Goal: Check status: Check status

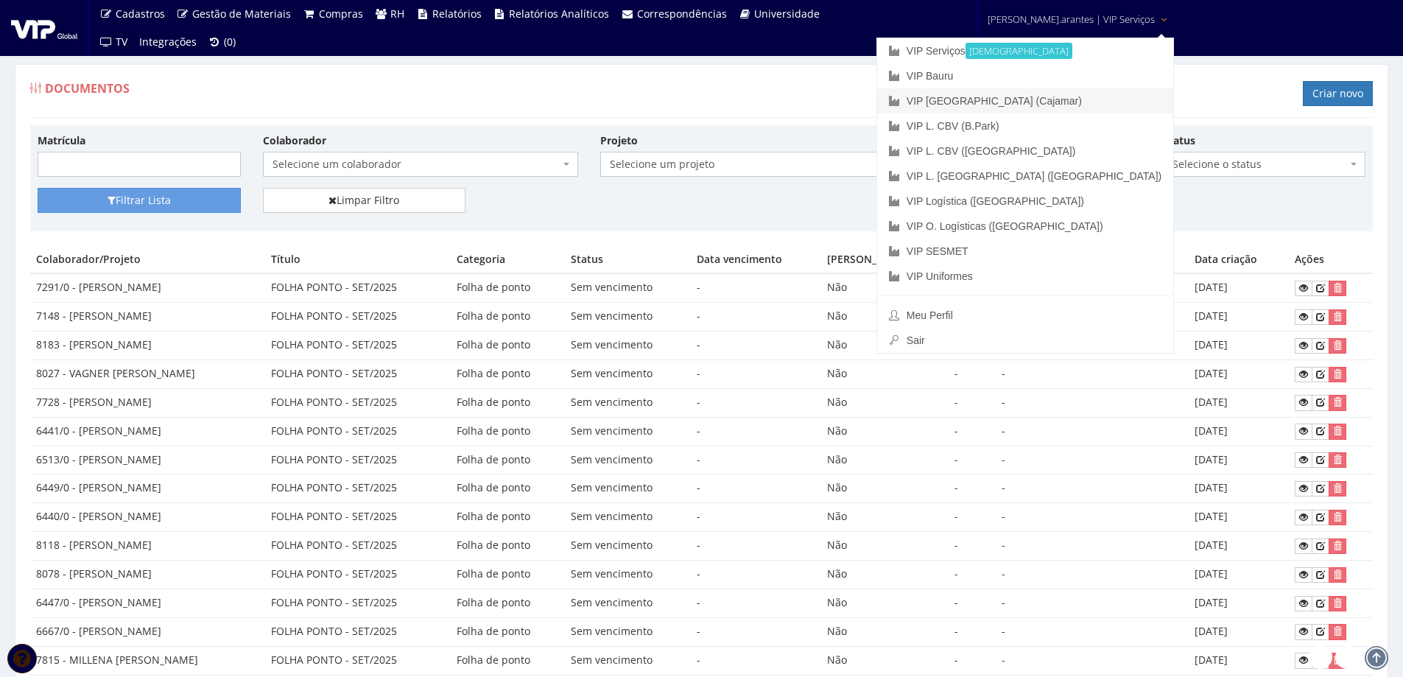
click at [1014, 100] on link "VIP [GEOGRAPHIC_DATA] (Cajamar)" at bounding box center [1025, 100] width 296 height 25
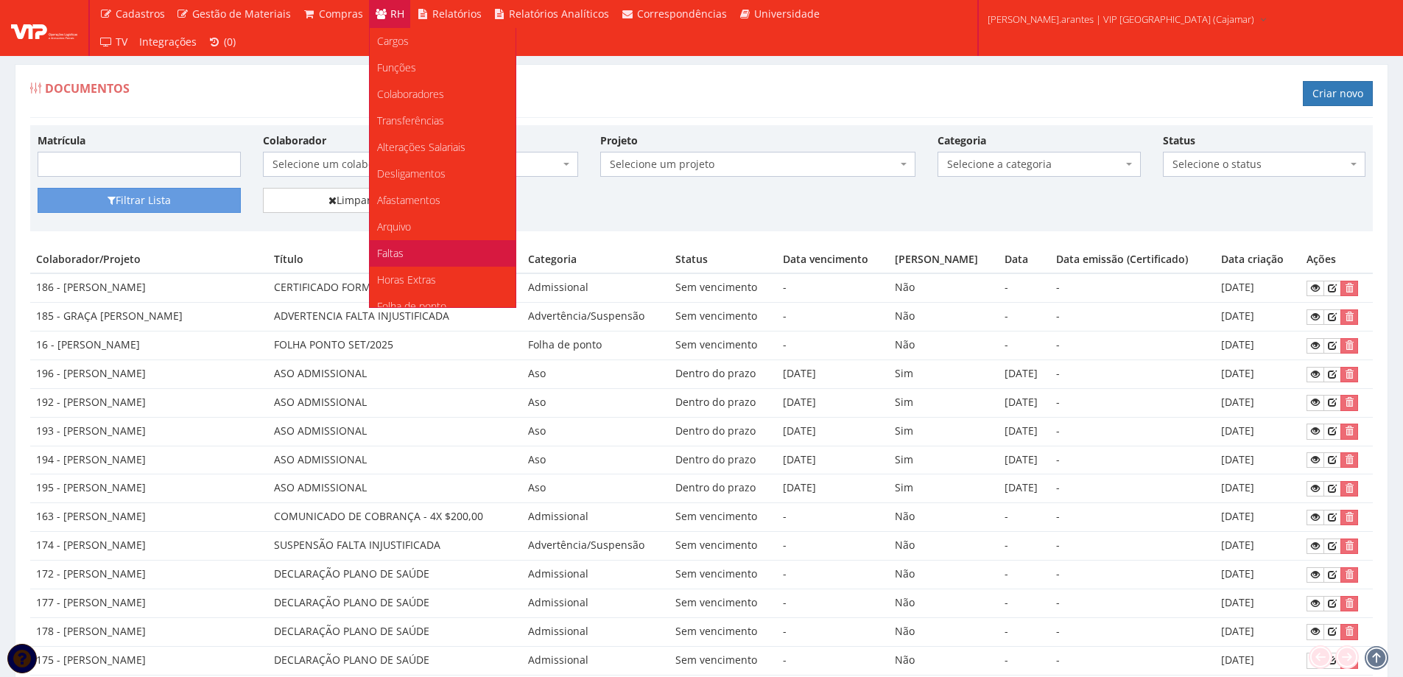
click at [387, 247] on span "Faltas" at bounding box center [390, 253] width 27 height 14
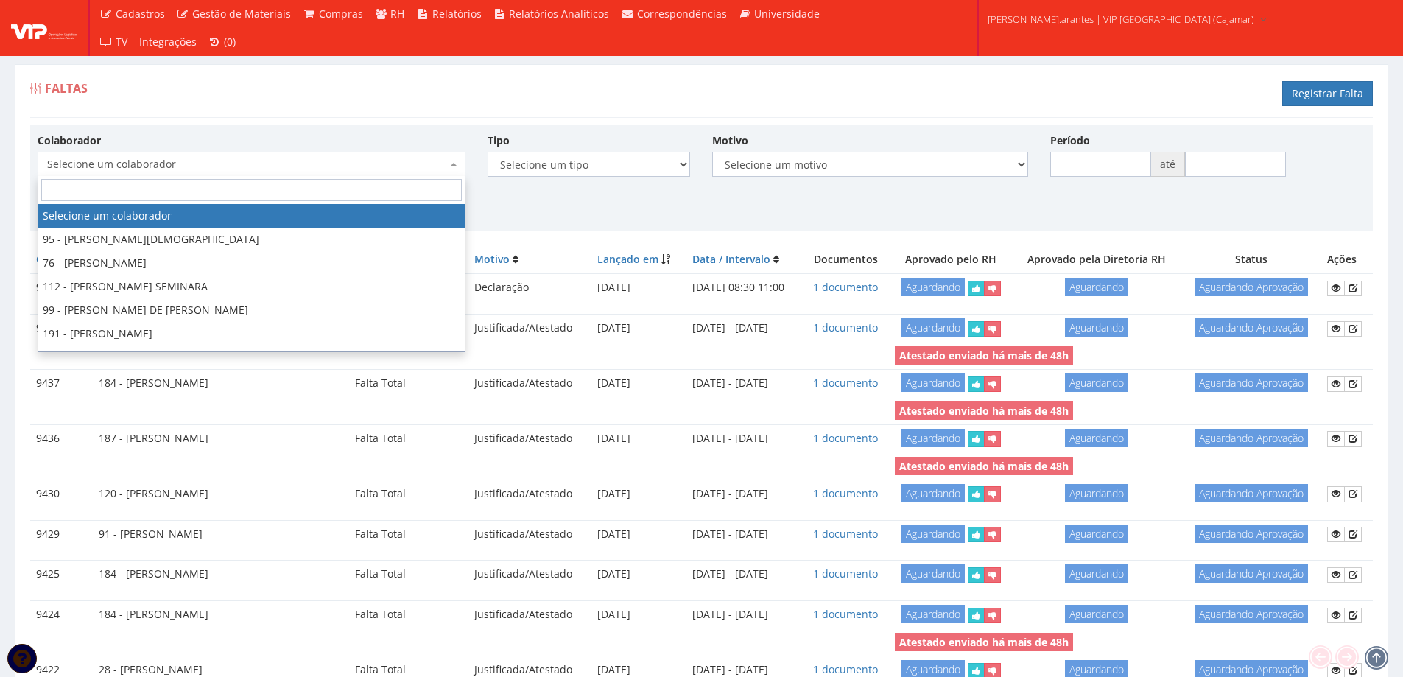
click at [183, 160] on span "Selecione um colaborador" at bounding box center [247, 164] width 400 height 15
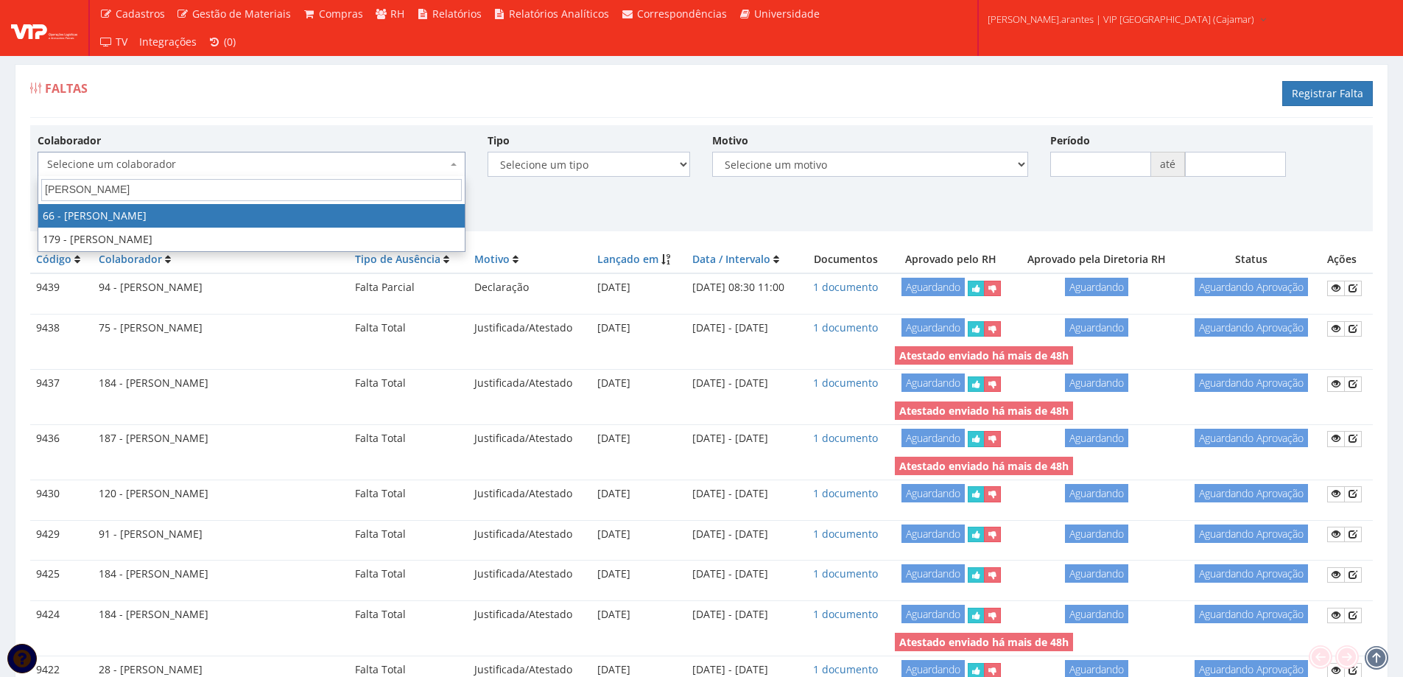
type input "LUCAS RO"
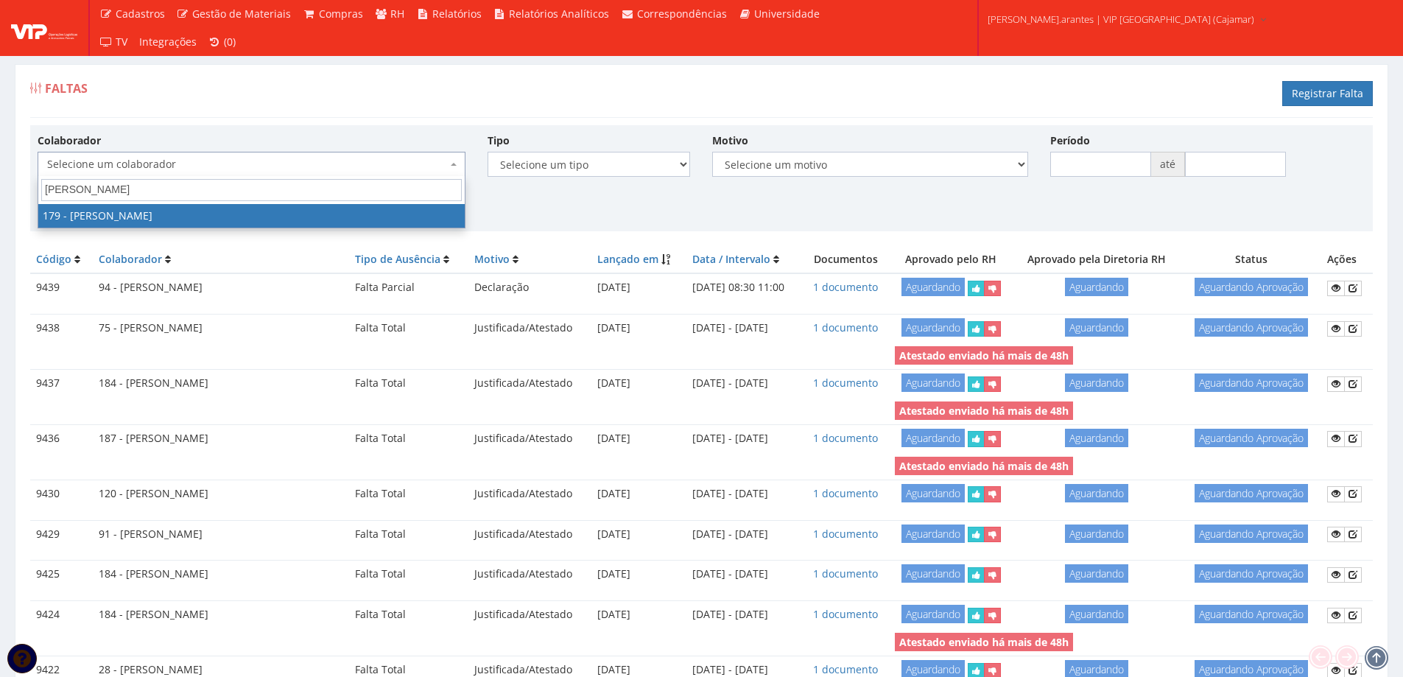
select select "4074"
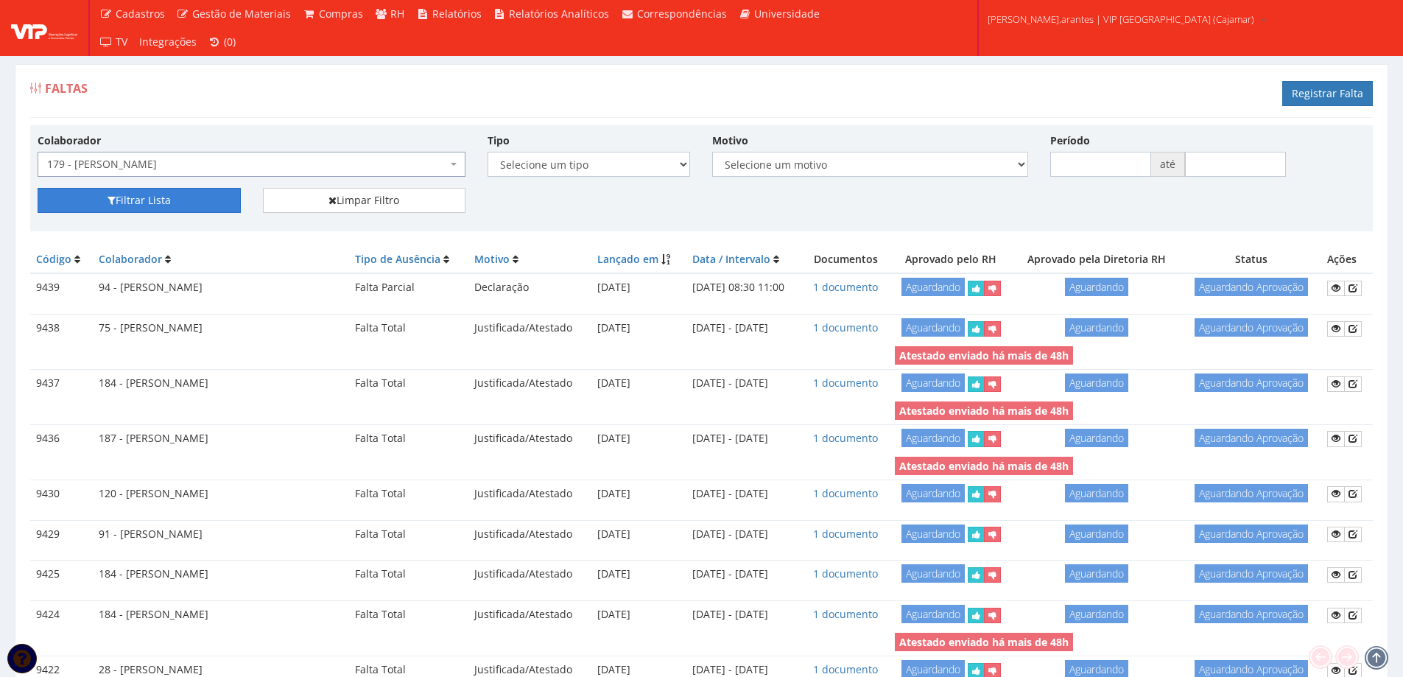
click at [171, 197] on button "Filtrar Lista" at bounding box center [139, 200] width 203 height 25
